Goal: Task Accomplishment & Management: Manage account settings

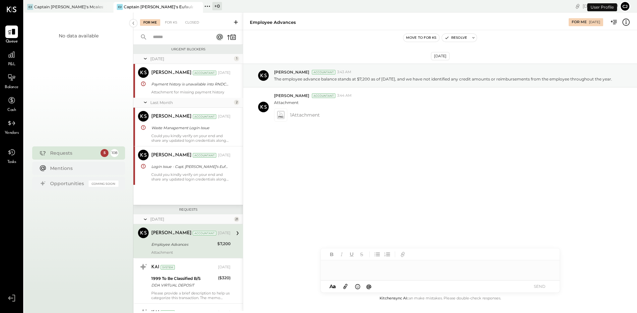
scroll to position [63, 0]
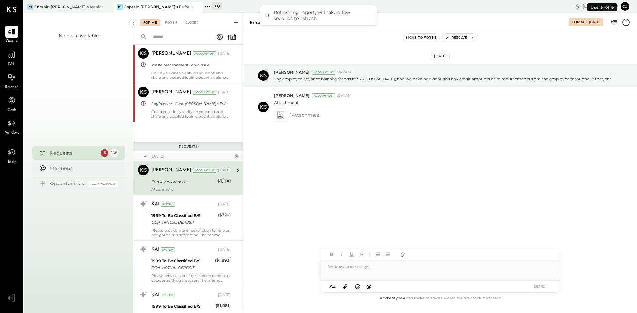
click at [626, 5] on button "CJ" at bounding box center [625, 6] width 11 height 11
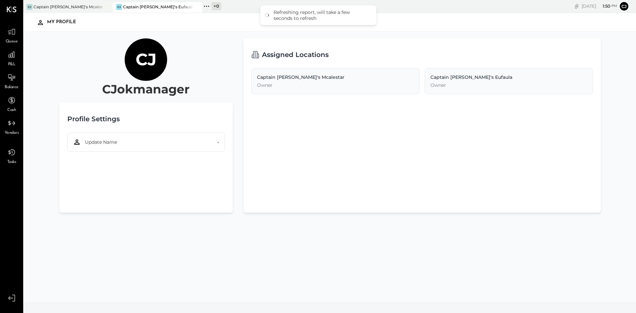
click at [543, 10] on div "[DATE] 1 : 50 pm CJ User Profile" at bounding box center [516, 6] width 239 height 13
click at [15, 7] on icon at bounding box center [12, 10] width 10 height 6
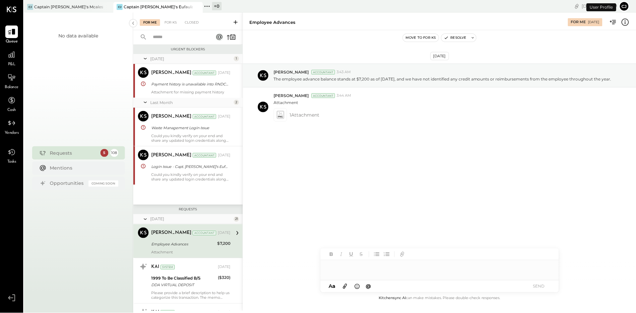
scroll to position [63, 0]
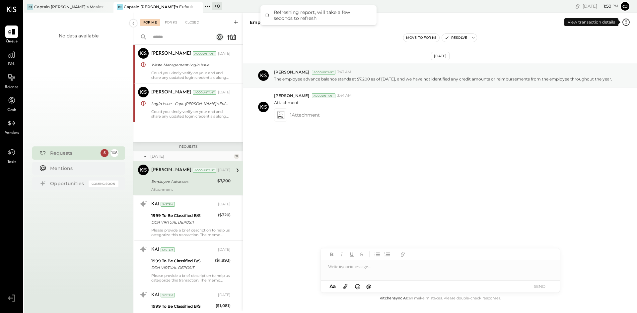
click at [622, 21] on icon at bounding box center [626, 22] width 9 height 9
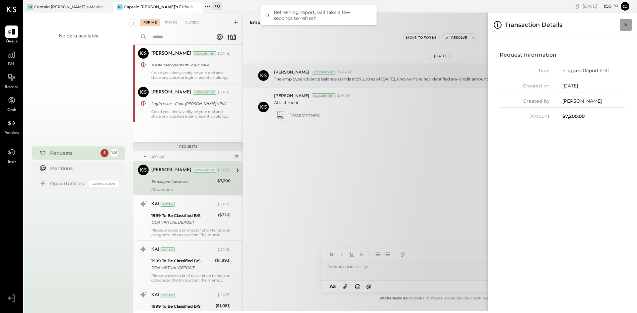
click at [624, 26] on icon "Close panel" at bounding box center [625, 25] width 7 height 7
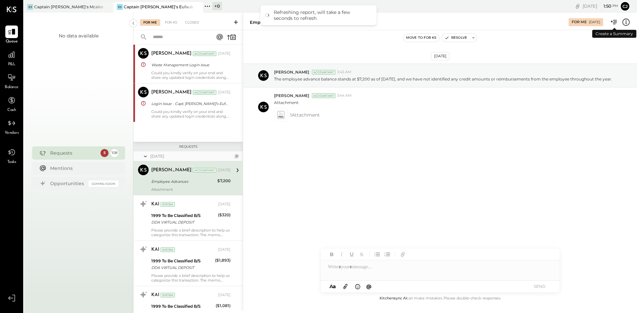
click at [616, 23] on icon at bounding box center [614, 22] width 9 height 9
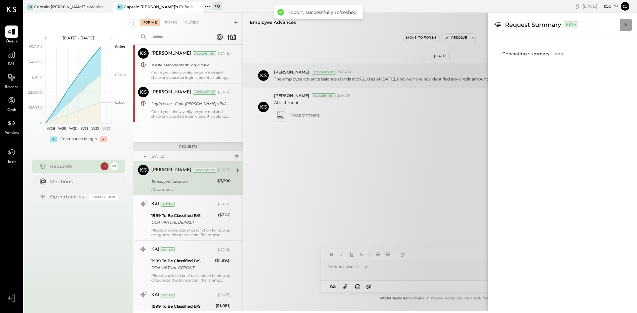
click at [624, 27] on icon "Close panel" at bounding box center [625, 25] width 7 height 7
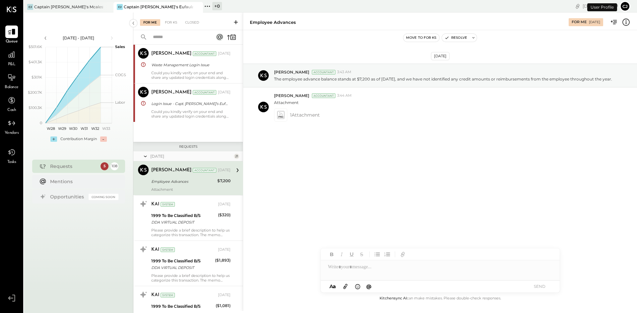
click at [624, 6] on button "CJ" at bounding box center [625, 6] width 11 height 11
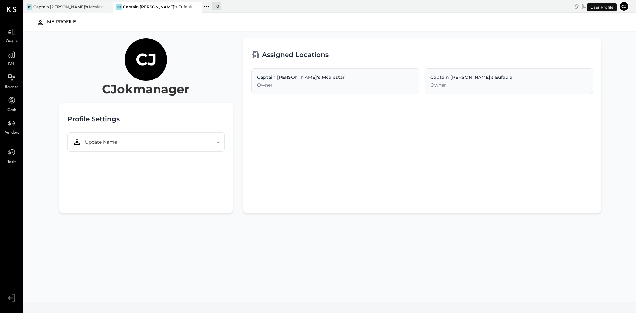
click at [624, 9] on button "CJ" at bounding box center [624, 6] width 11 height 11
click at [623, 9] on button "CJ" at bounding box center [624, 6] width 11 height 11
